Goal: Information Seeking & Learning: Learn about a topic

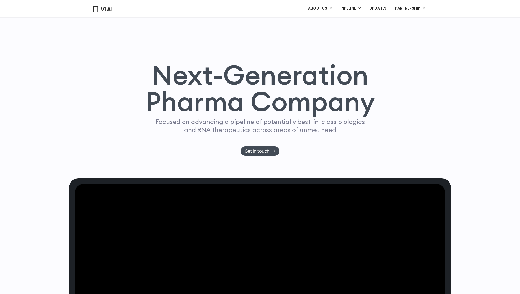
scroll to position [25, 0]
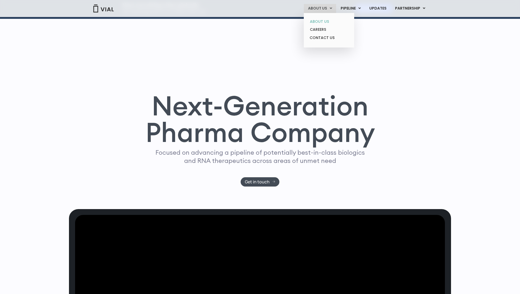
click at [324, 21] on link "ABOUT US" at bounding box center [329, 22] width 46 height 8
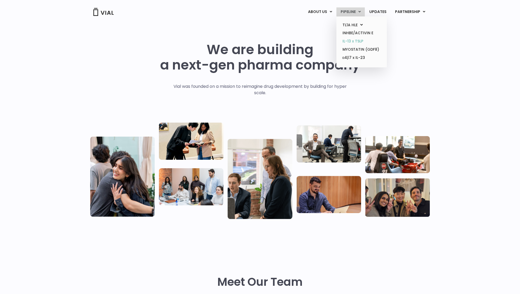
click at [352, 38] on link "IL-13 x TSLP" at bounding box center [362, 41] width 46 height 8
